Goal: Complete application form

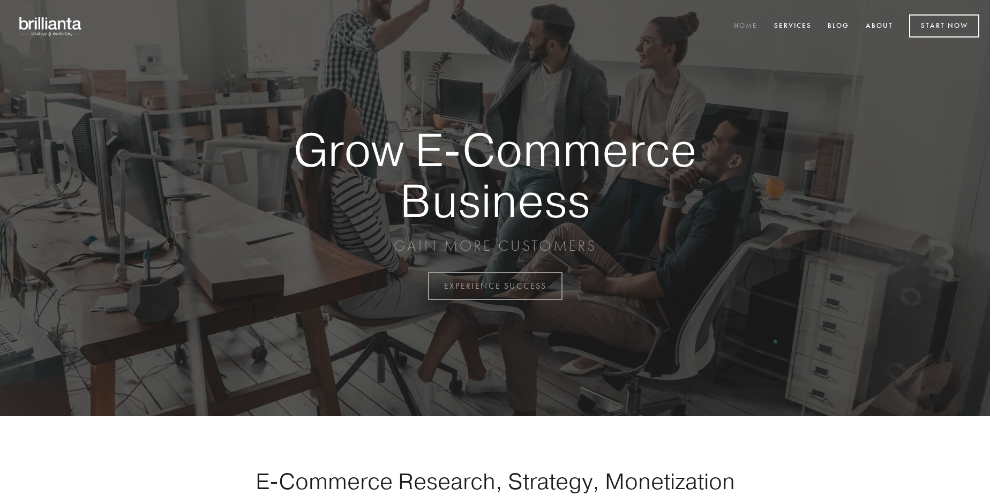
scroll to position [2810, 0]
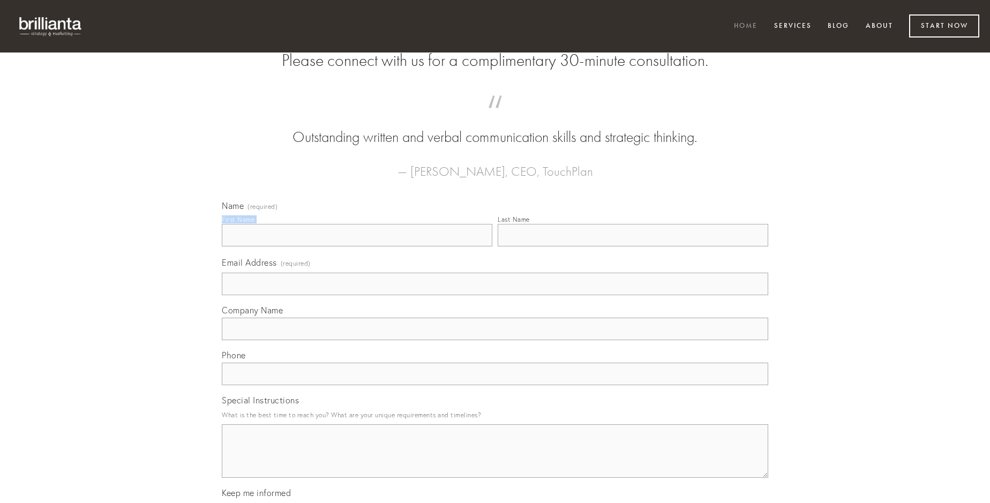
type input "[PERSON_NAME]"
click at [633, 247] on input "Last Name" at bounding box center [633, 235] width 271 height 23
type input "[PERSON_NAME]"
click at [495, 295] on input "Email Address (required)" at bounding box center [495, 284] width 547 height 23
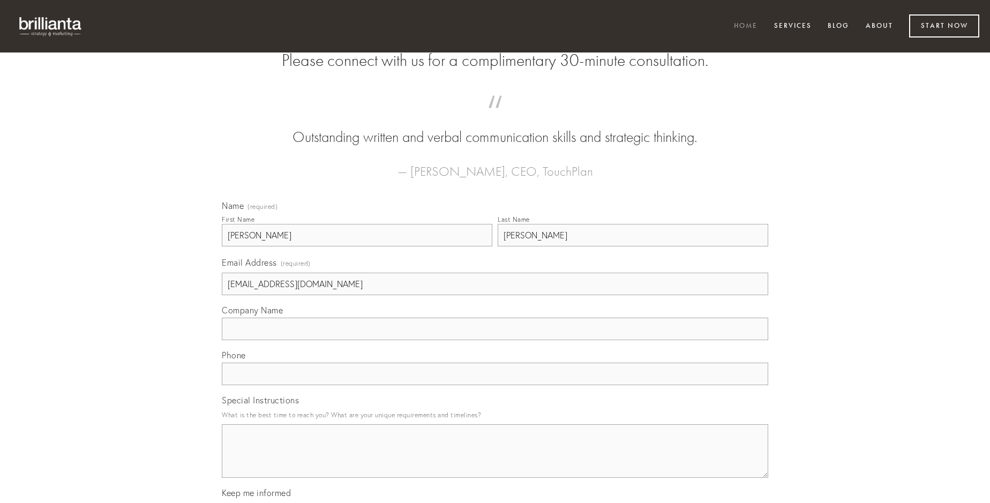
type input "[EMAIL_ADDRESS][DOMAIN_NAME]"
click at [495, 340] on input "Company Name" at bounding box center [495, 329] width 547 height 23
type input "vapulus"
click at [495, 385] on input "text" at bounding box center [495, 374] width 547 height 23
click at [495, 461] on textarea "Special Instructions" at bounding box center [495, 451] width 547 height 54
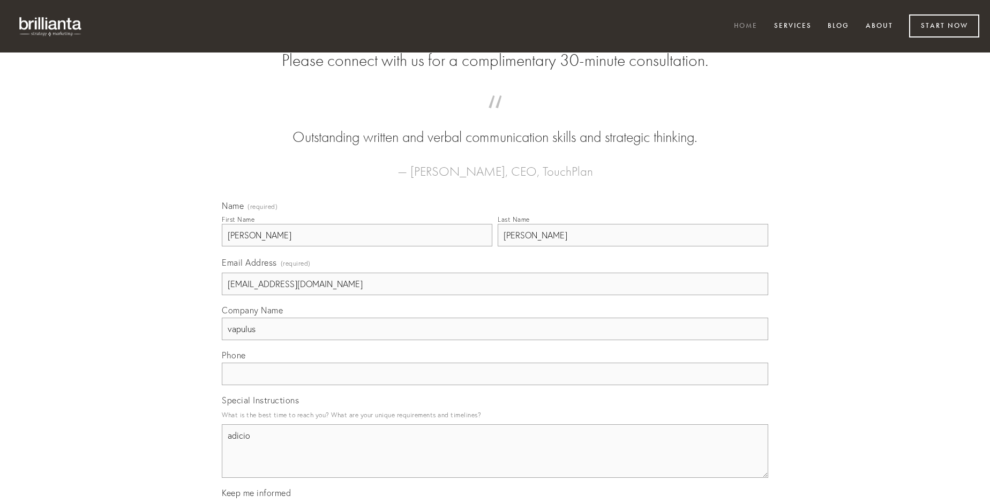
type textarea "adicio"
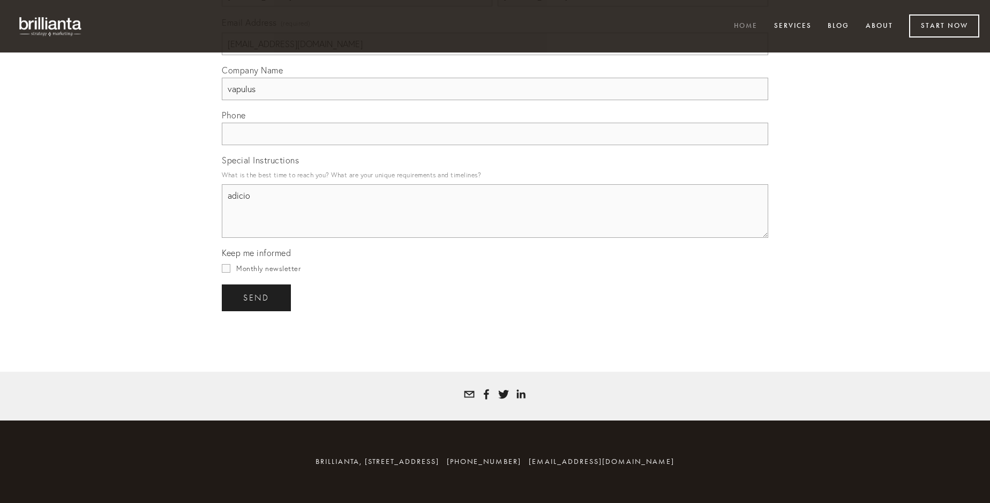
click at [257, 297] on span "send" at bounding box center [256, 298] width 26 height 10
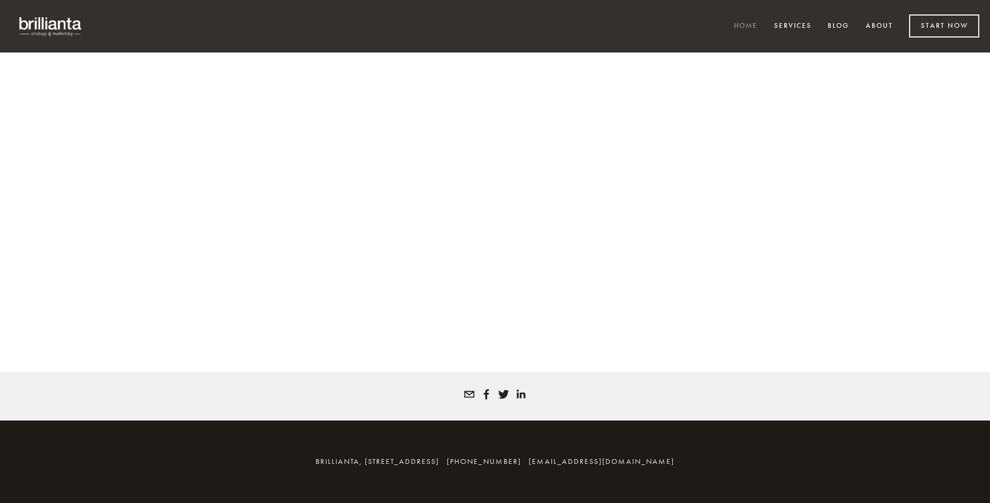
scroll to position [2795, 0]
